Goal: Information Seeking & Learning: Learn about a topic

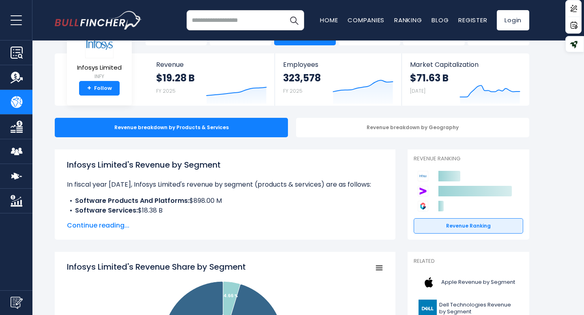
scroll to position [30, 0]
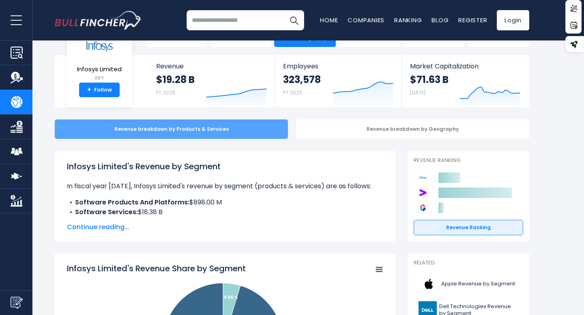
click at [173, 122] on div "Revenue breakdown by Products & Services" at bounding box center [171, 129] width 233 height 19
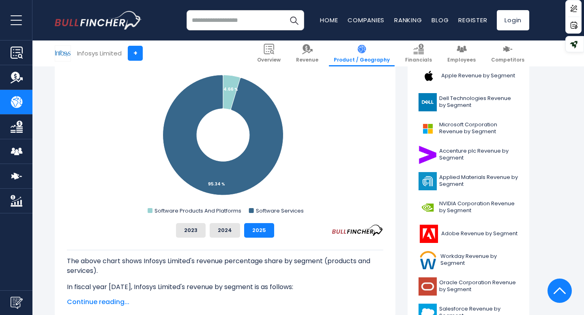
scroll to position [224, 0]
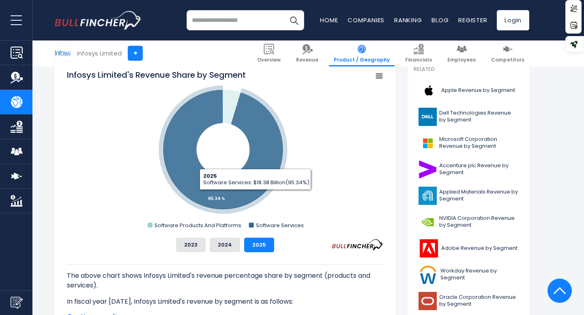
click at [250, 181] on icon "Infosys Limited's Revenue Share by Segment" at bounding box center [223, 150] width 120 height 120
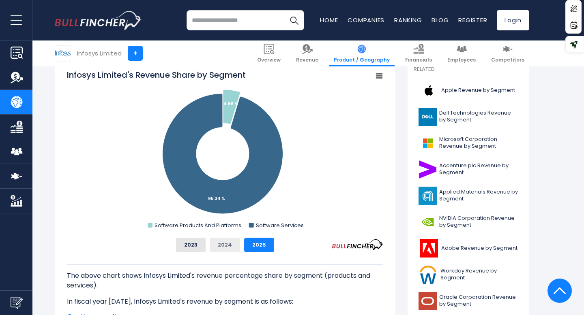
click at [229, 244] on button "2024" at bounding box center [225, 245] width 30 height 15
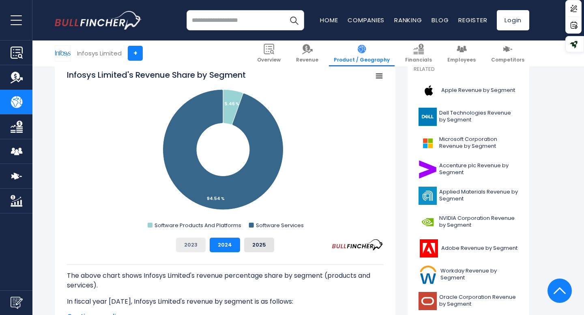
click at [206, 242] on button "2023" at bounding box center [191, 245] width 30 height 15
click at [223, 244] on button "2024" at bounding box center [225, 245] width 30 height 15
click at [257, 244] on button "2025" at bounding box center [259, 245] width 30 height 15
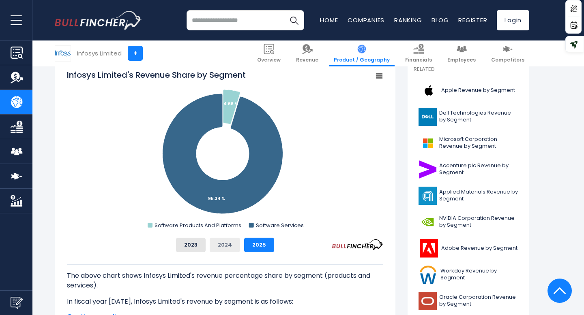
click at [228, 247] on button "2024" at bounding box center [225, 245] width 30 height 15
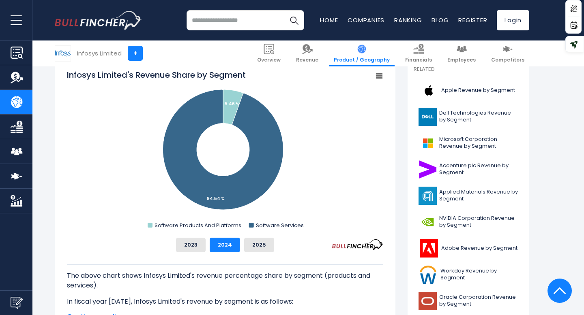
click at [207, 246] on div "2023 2024 2025" at bounding box center [225, 245] width 316 height 15
click at [197, 244] on button "2023" at bounding box center [191, 245] width 30 height 15
click at [244, 244] on button "2025" at bounding box center [259, 245] width 30 height 15
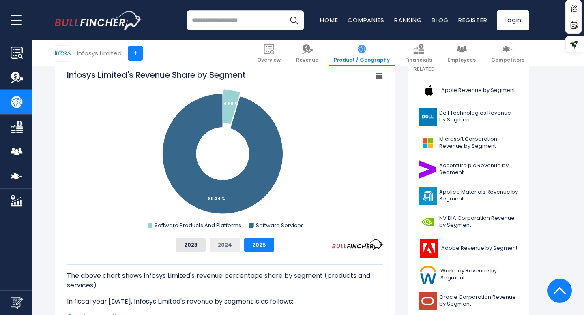
click at [235, 239] on button "2024" at bounding box center [225, 245] width 30 height 15
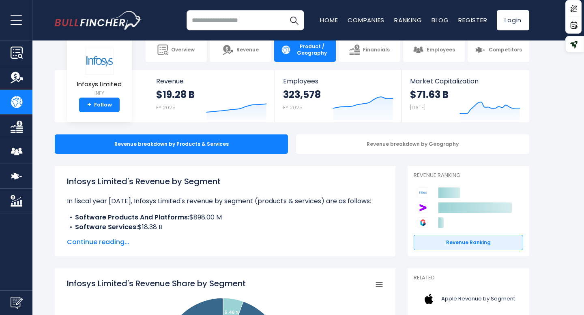
scroll to position [11, 0]
